Goal: Task Accomplishment & Management: Manage account settings

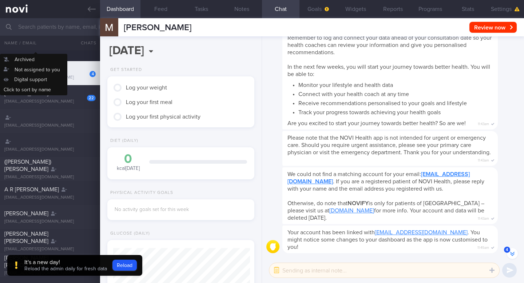
scroll to position [-72, 0]
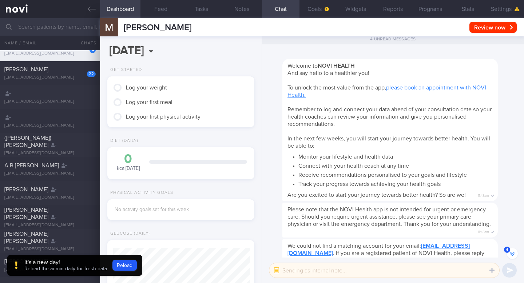
click at [47, 28] on input "text" at bounding box center [262, 26] width 524 height 17
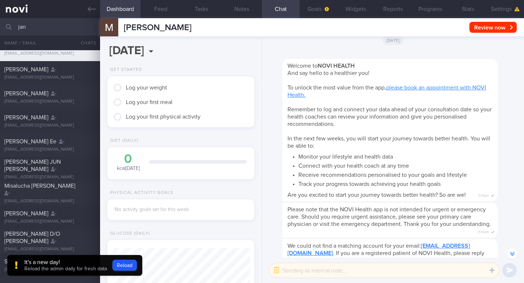
scroll to position [-71, 0]
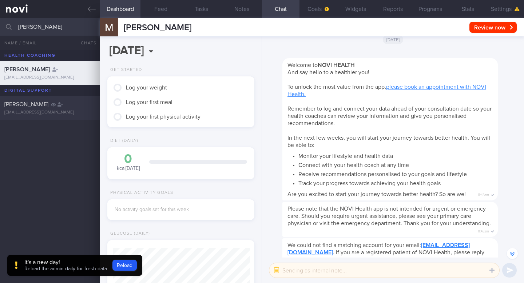
type input "[PERSON_NAME]"
click at [20, 110] on div "[EMAIL_ADDRESS][DOMAIN_NAME]" at bounding box center [49, 112] width 91 height 5
type input "[DATE]"
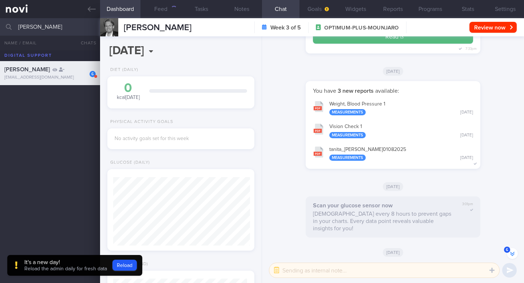
scroll to position [-1499, 0]
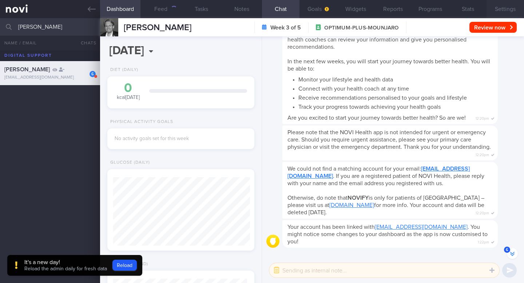
click at [492, 8] on button "Settings" at bounding box center [504, 9] width 37 height 18
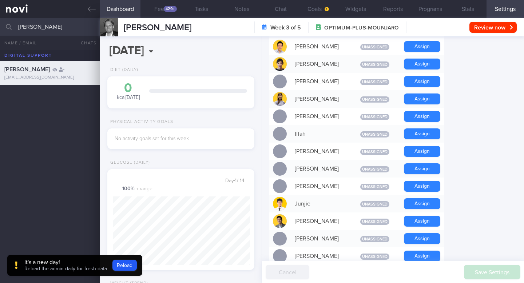
scroll to position [270, 0]
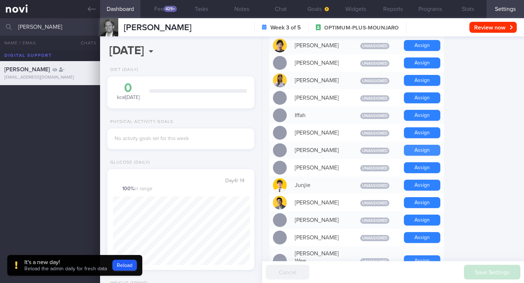
click at [426, 145] on button "Assign" at bounding box center [422, 150] width 36 height 11
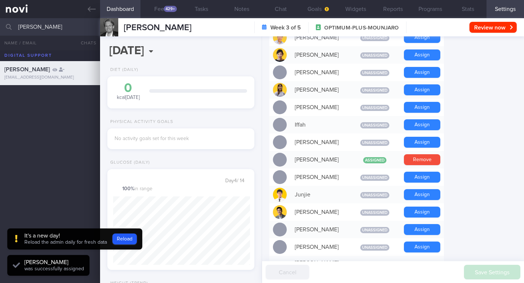
scroll to position [263, 0]
